Goal: Navigation & Orientation: Find specific page/section

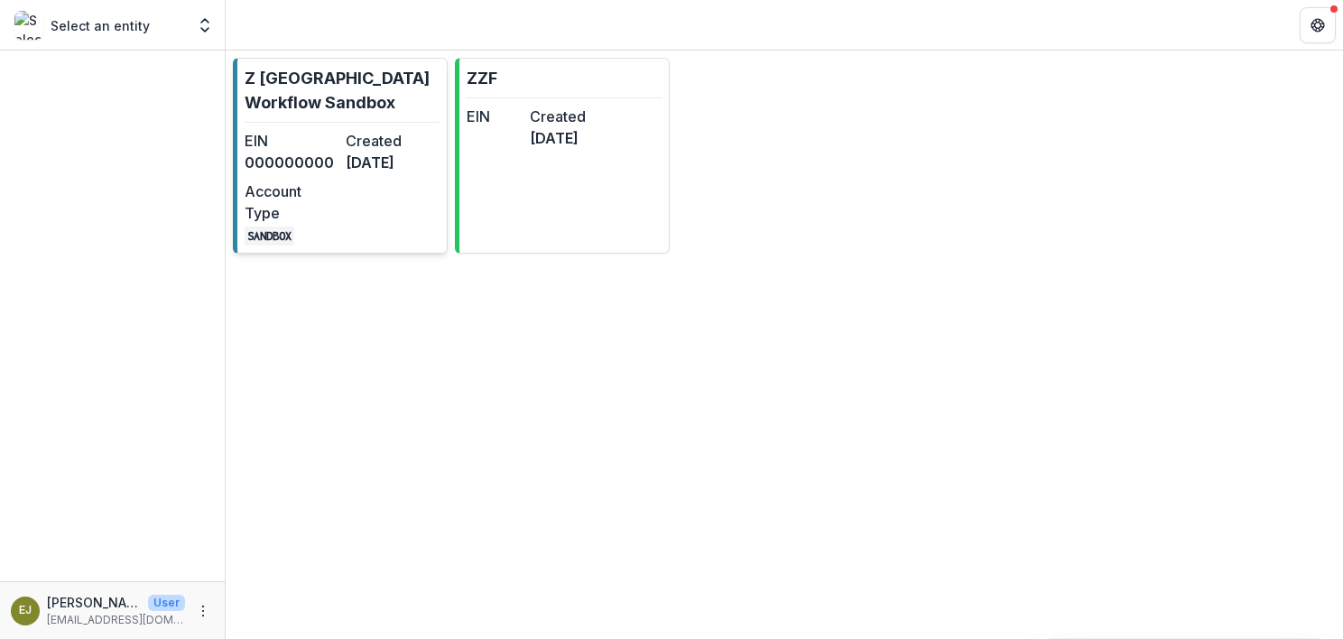
click at [300, 199] on div "EIN 000000000 Created [DATE] Account Type SANDBOX" at bounding box center [342, 188] width 195 height 116
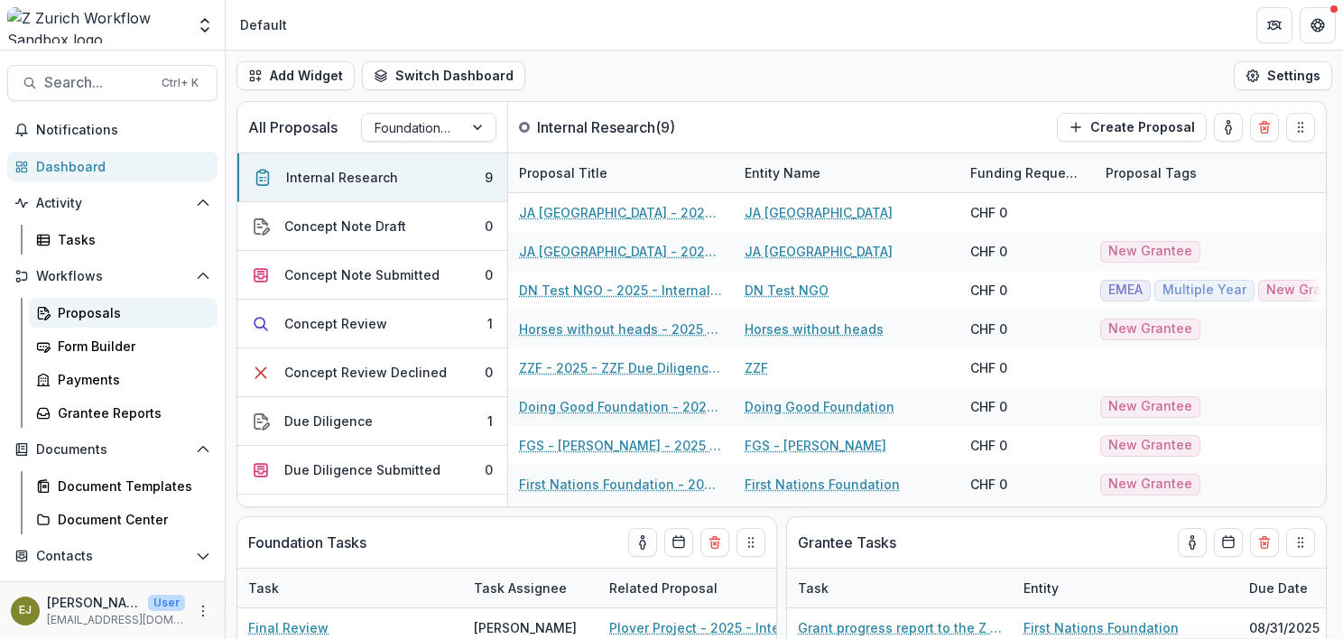
click at [79, 304] on div "Proposals" at bounding box center [130, 312] width 145 height 19
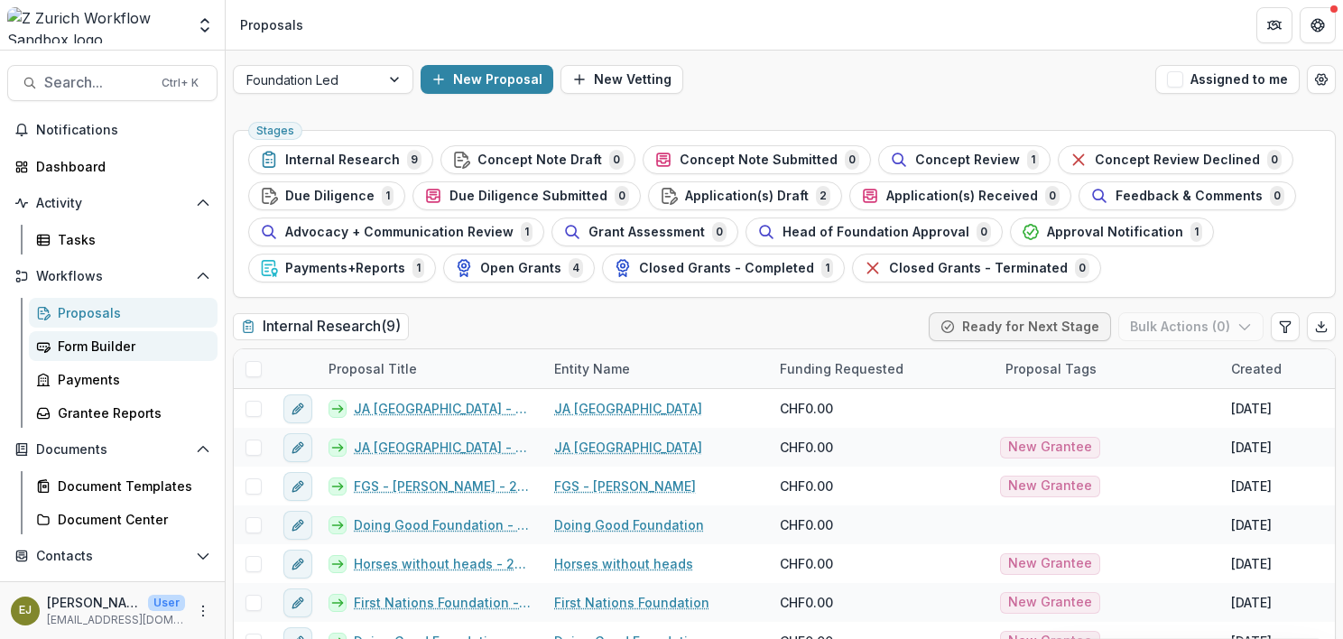
click at [79, 347] on div "Form Builder" at bounding box center [130, 346] width 145 height 19
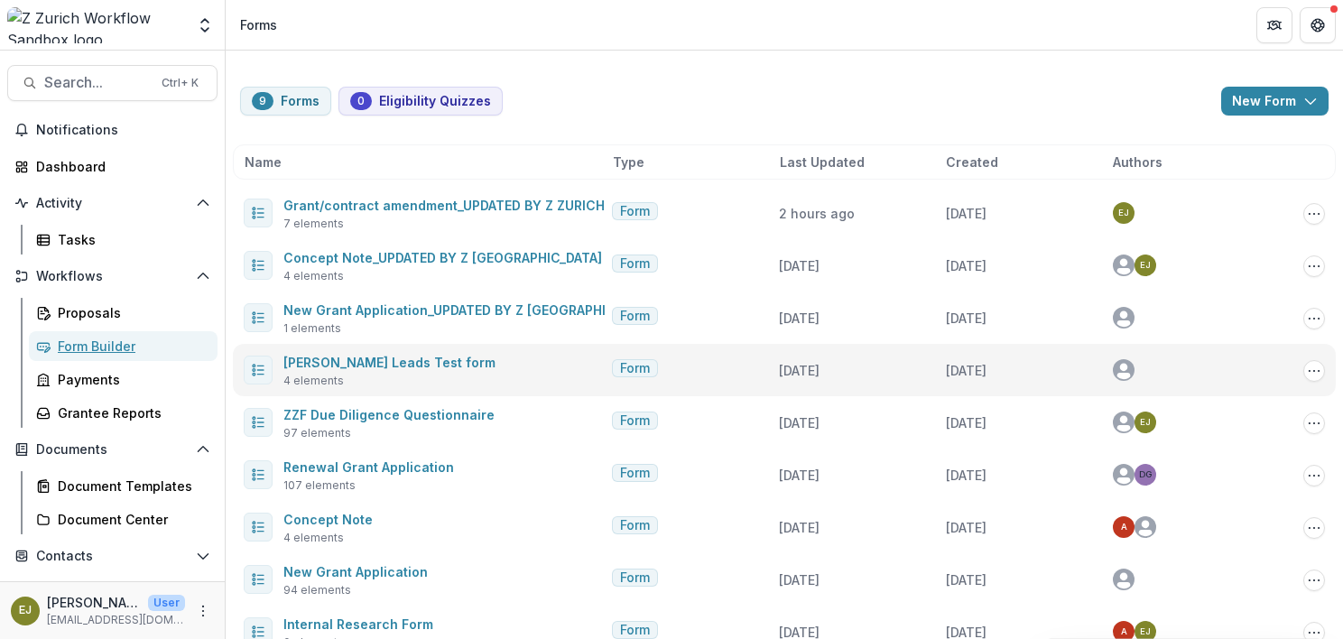
scroll to position [32, 0]
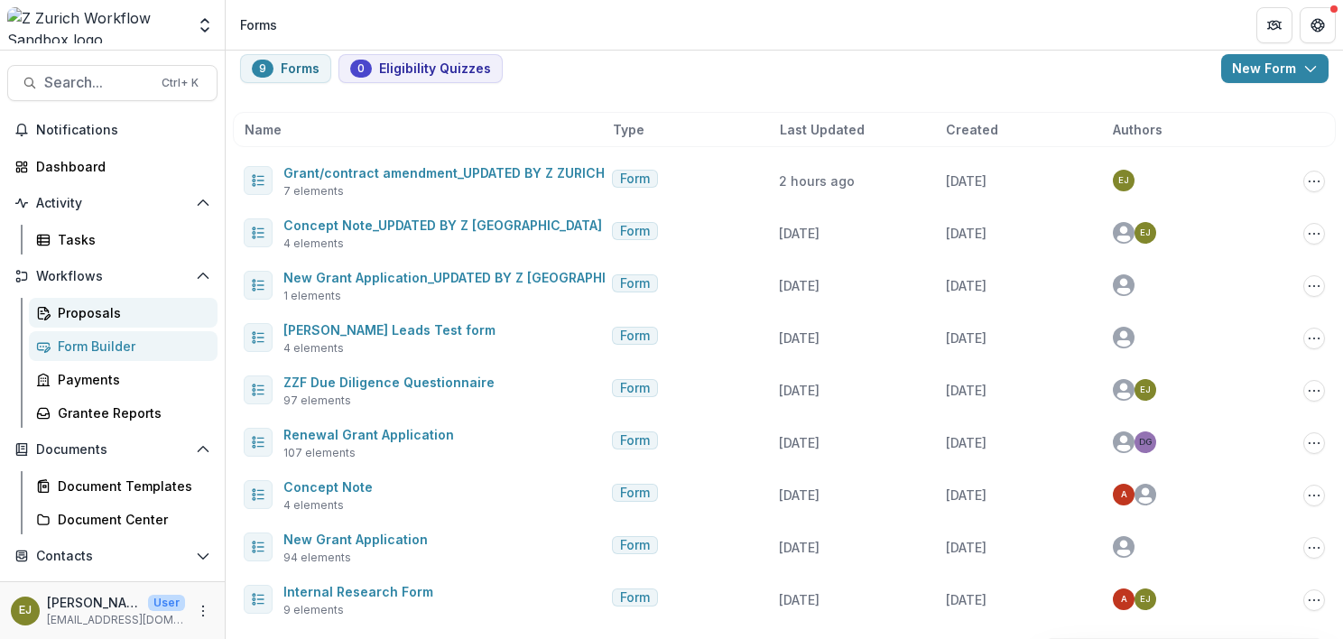
click at [58, 315] on div "Proposals" at bounding box center [130, 312] width 145 height 19
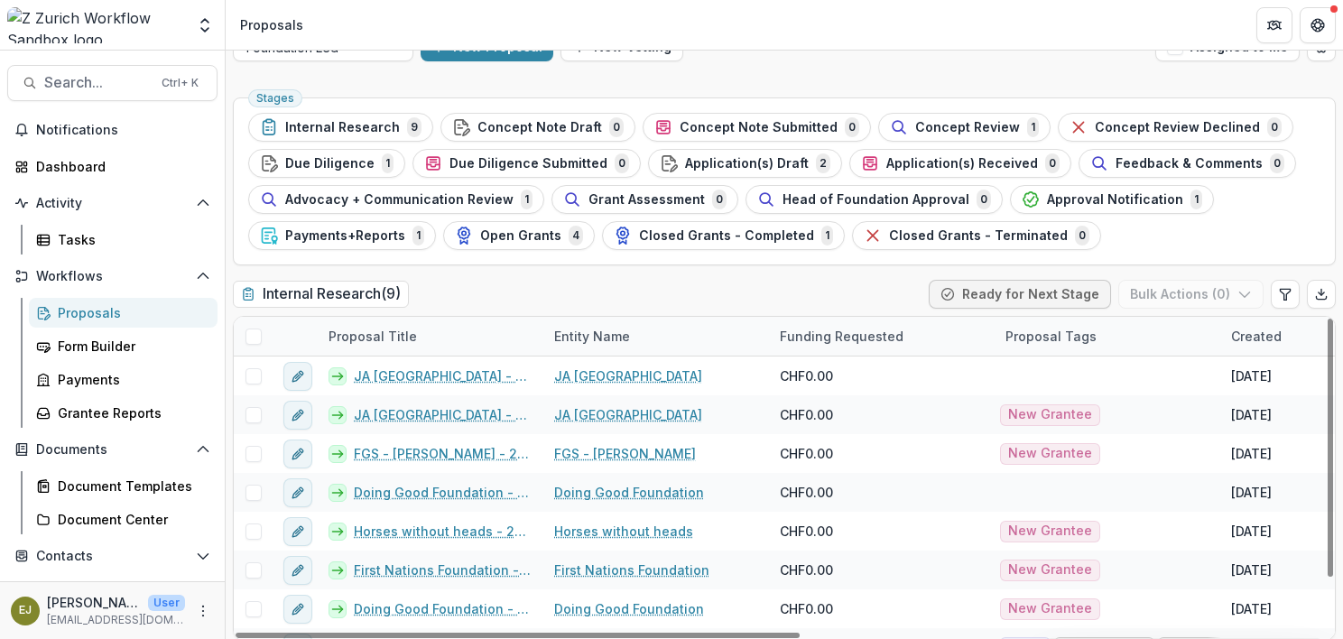
click at [486, 291] on div "Internal Research ( 9 ) Ready for Next Stage Bulk Actions ( 0 )" at bounding box center [784, 298] width 1103 height 36
click at [151, 486] on div "Document Templates" at bounding box center [130, 486] width 145 height 19
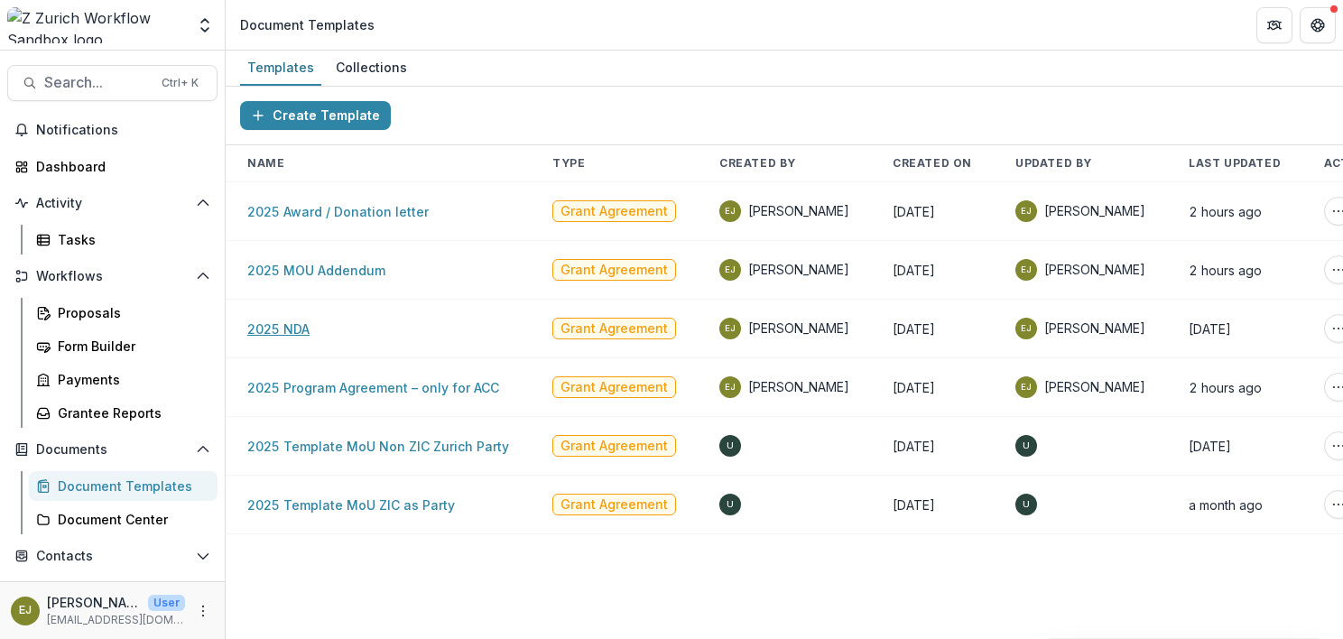
click at [282, 325] on link "2025 NDA" at bounding box center [278, 328] width 62 height 15
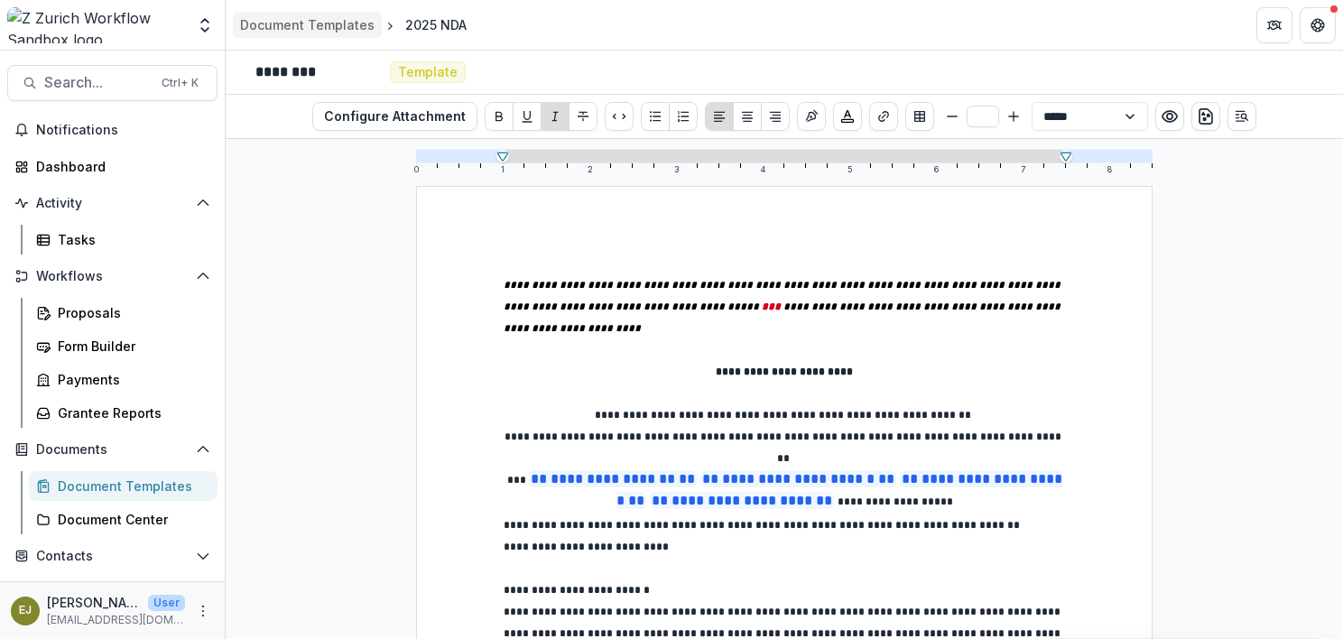
click at [295, 18] on div "Document Templates" at bounding box center [307, 24] width 134 height 19
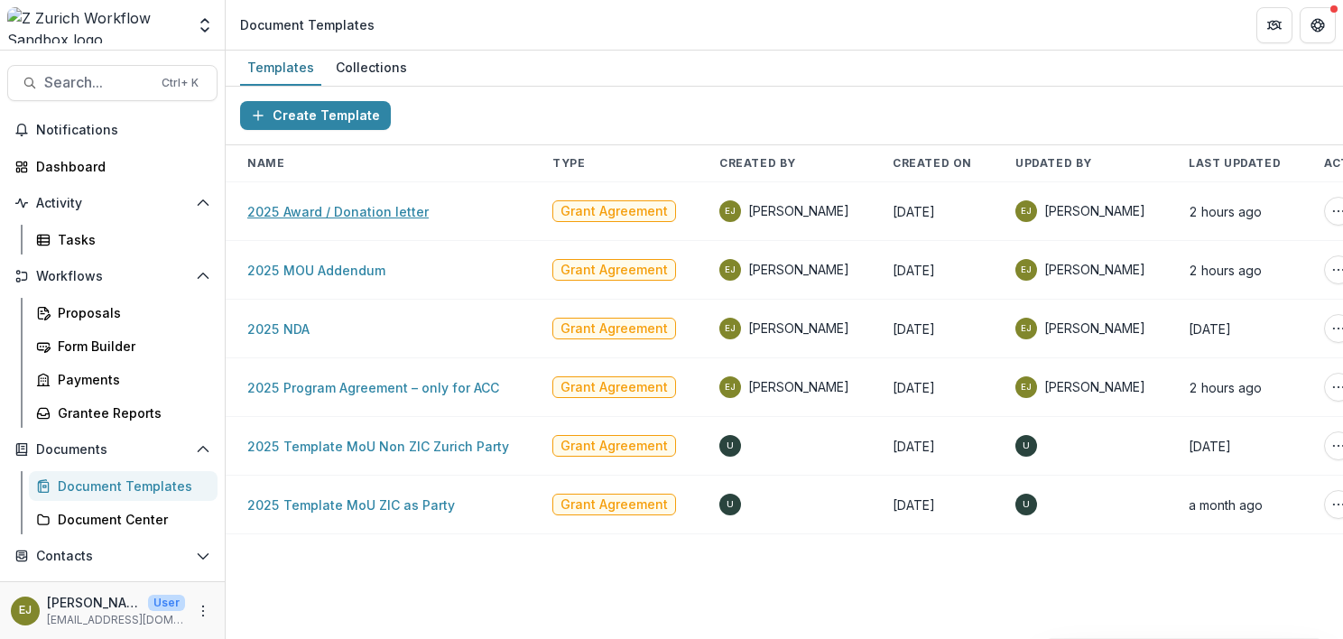
click at [341, 215] on link "2025 Award / Donation letter" at bounding box center [337, 211] width 181 height 15
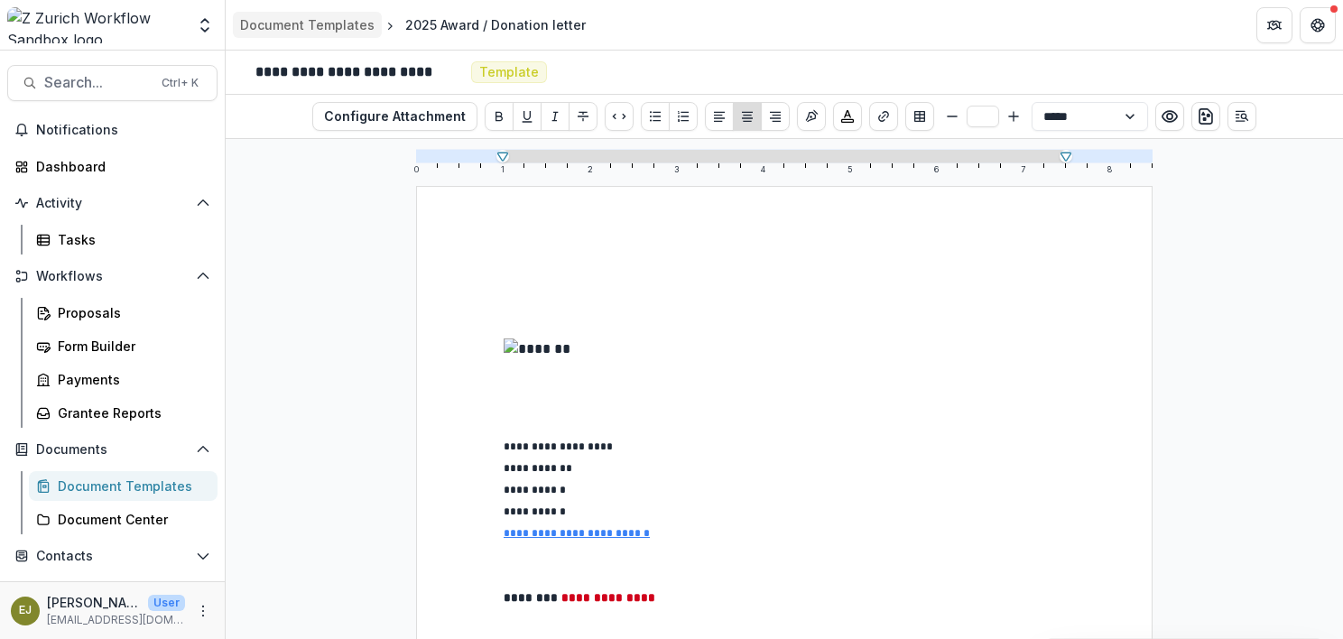
click at [297, 24] on div "Document Templates" at bounding box center [307, 24] width 134 height 19
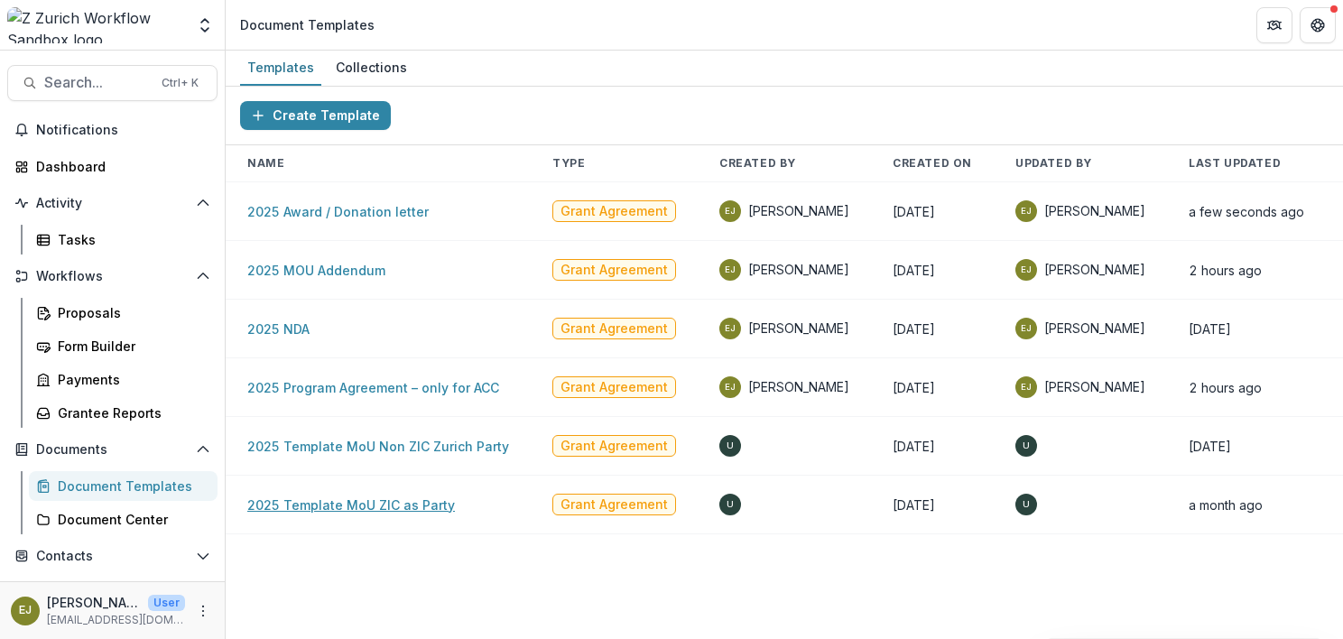
click at [368, 508] on link "2025 Template MoU ZIC as Party" at bounding box center [351, 504] width 208 height 15
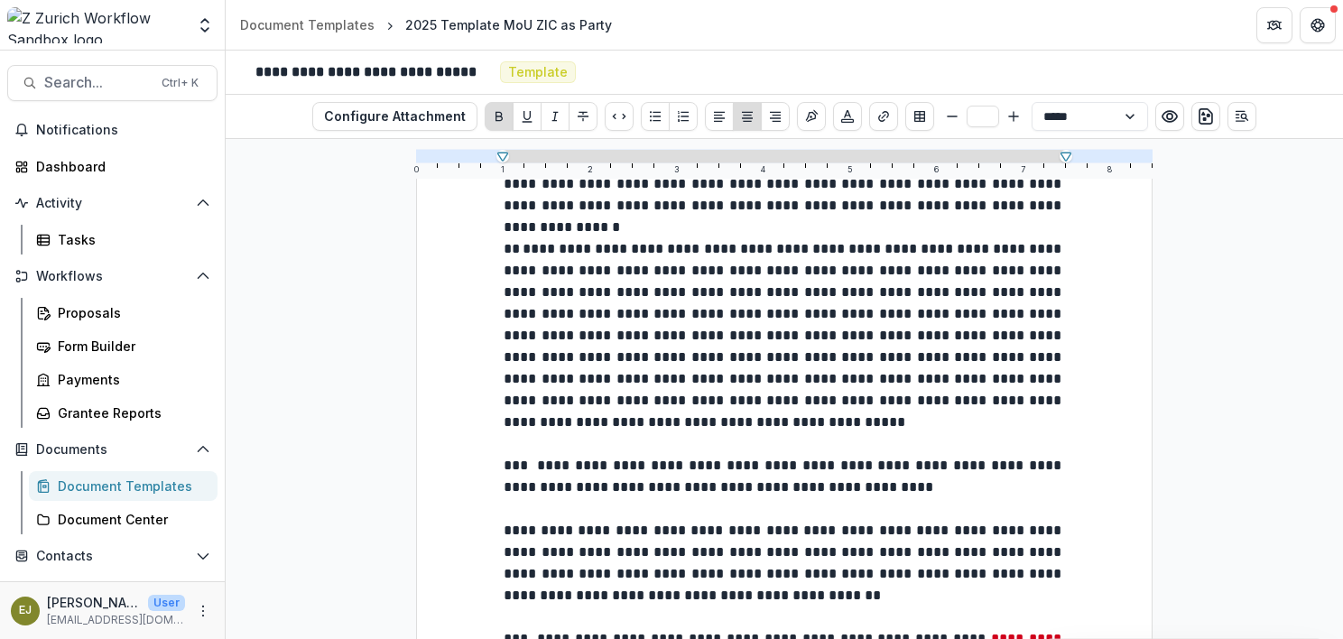
scroll to position [3971, 0]
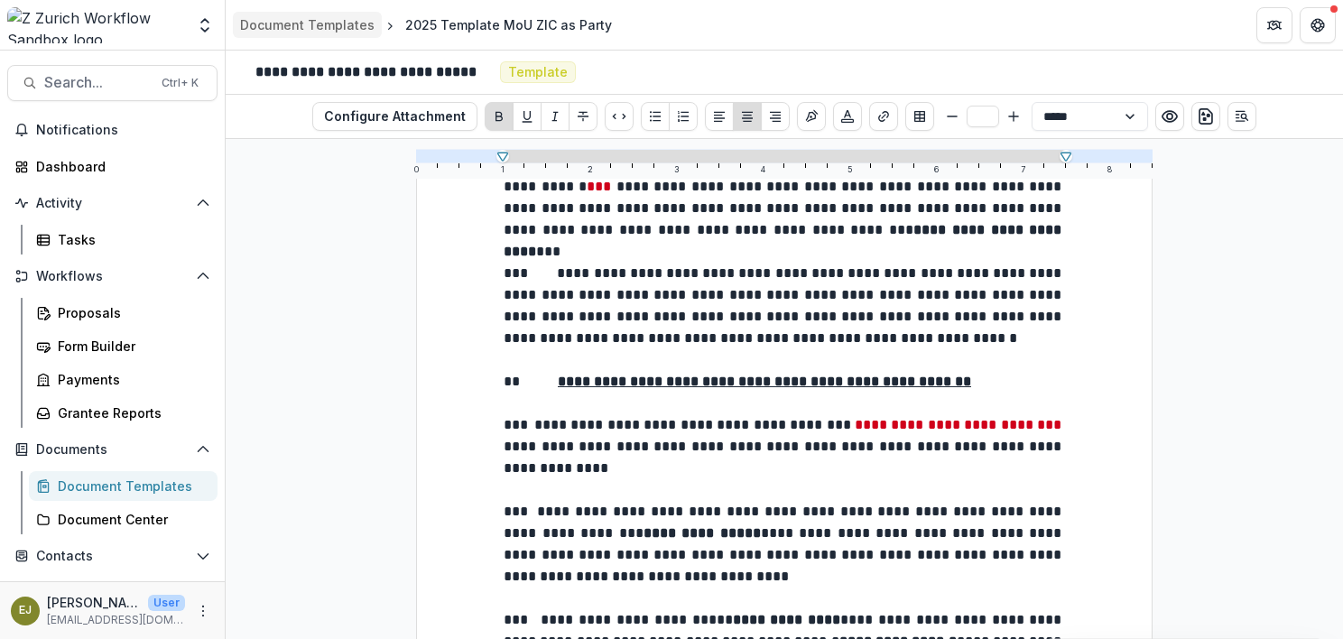
click at [258, 25] on div "Document Templates" at bounding box center [307, 24] width 134 height 19
